Goal: Information Seeking & Learning: Check status

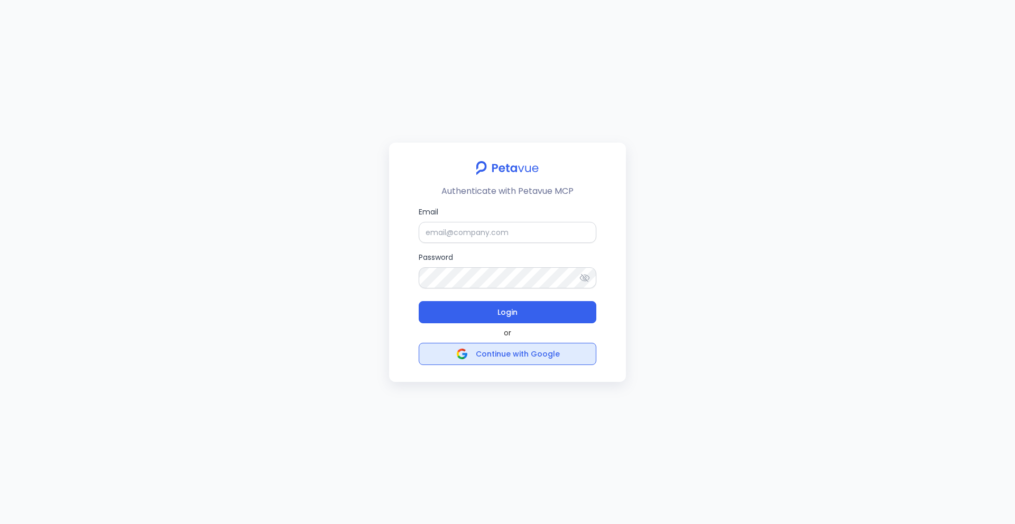
click at [495, 352] on span "Continue with Google" at bounding box center [518, 354] width 84 height 11
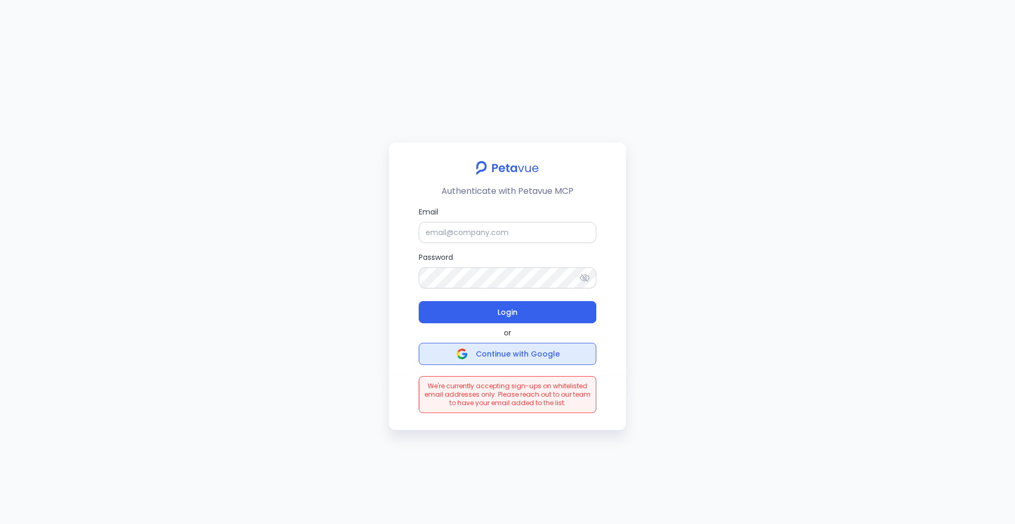
click at [547, 356] on span "Continue with Google" at bounding box center [518, 354] width 84 height 11
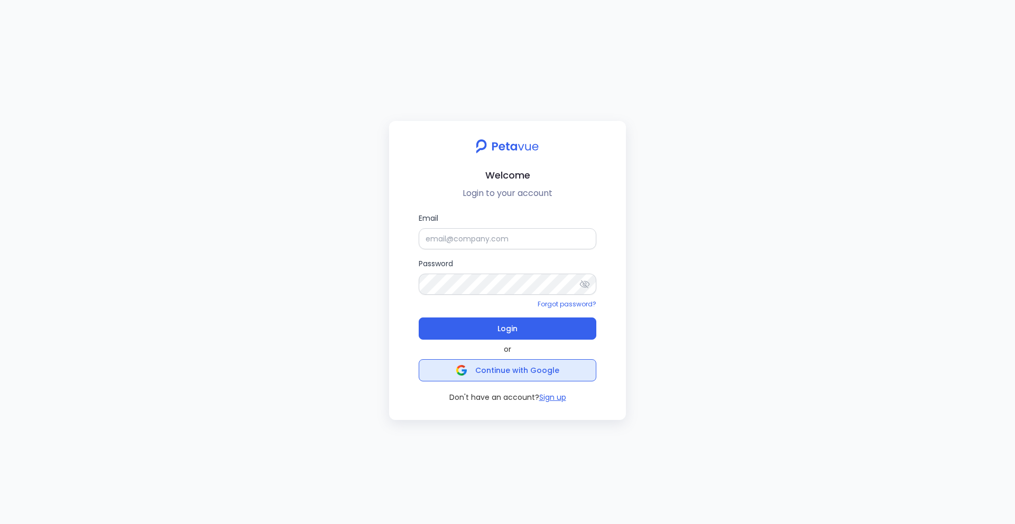
click at [542, 376] on span "Continue with Google" at bounding box center [507, 370] width 103 height 15
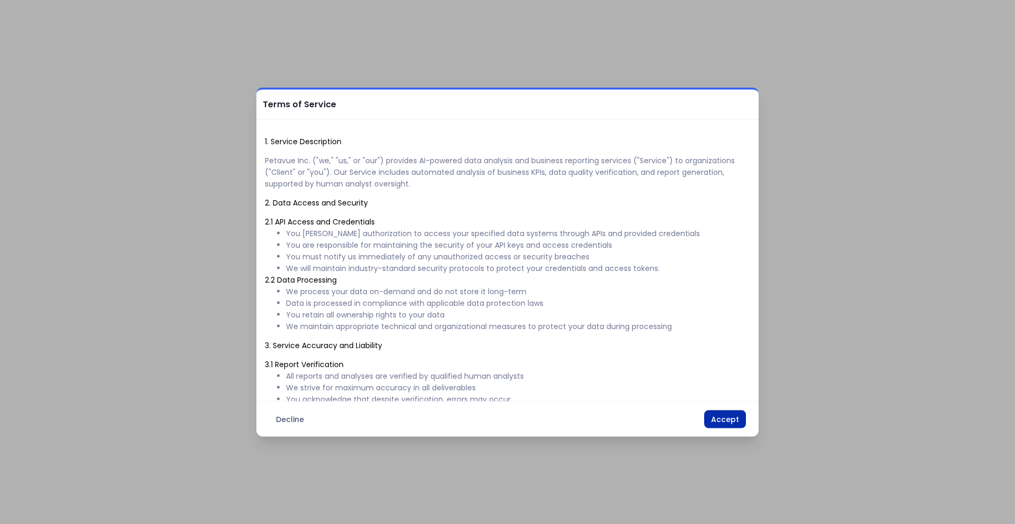
click at [727, 413] on button "Accept" at bounding box center [725, 420] width 42 height 18
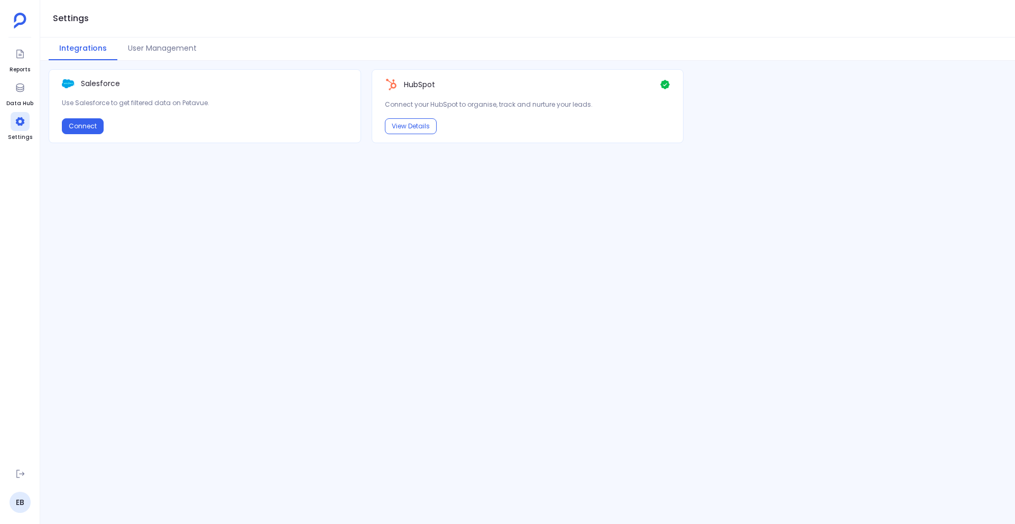
click at [32, 60] on ul "Reports Data Hub Settings" at bounding box center [19, 252] width 27 height 416
click at [25, 58] on icon at bounding box center [20, 54] width 11 height 11
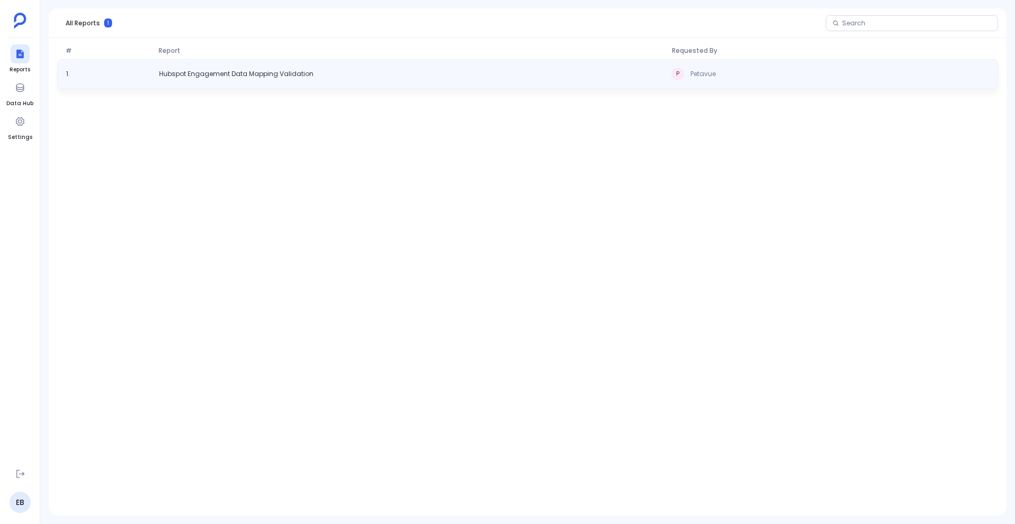
click at [414, 76] on div "1 . Hubspot Engagement Data Mapping Validation P Petavue" at bounding box center [527, 74] width 941 height 30
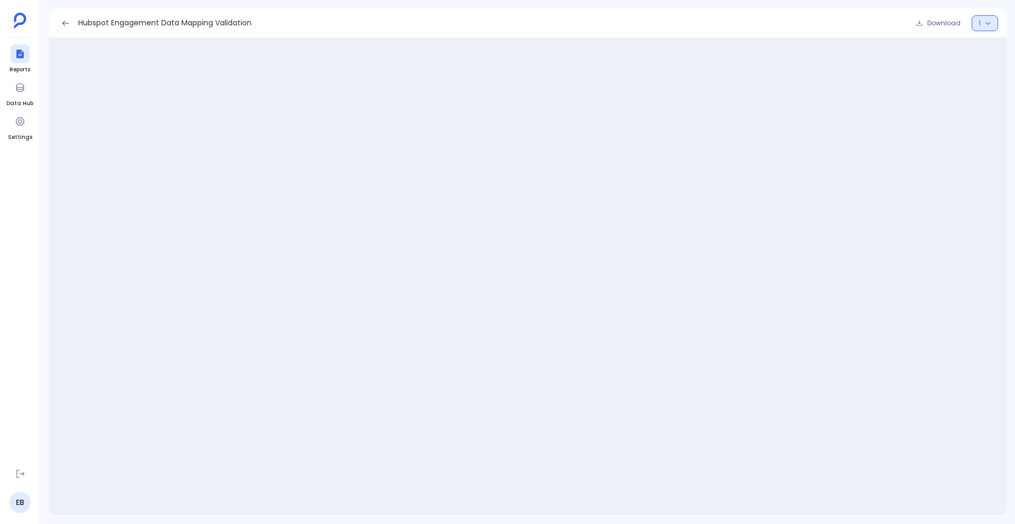
click at [985, 27] on button "1" at bounding box center [984, 23] width 26 height 16
click at [988, 22] on icon "button" at bounding box center [988, 23] width 6 height 6
click at [785, 22] on div "Hubspot Engagement Data Mapping Validation Download 1" at bounding box center [528, 23] width 958 height 30
